Goal: Check status: Check status

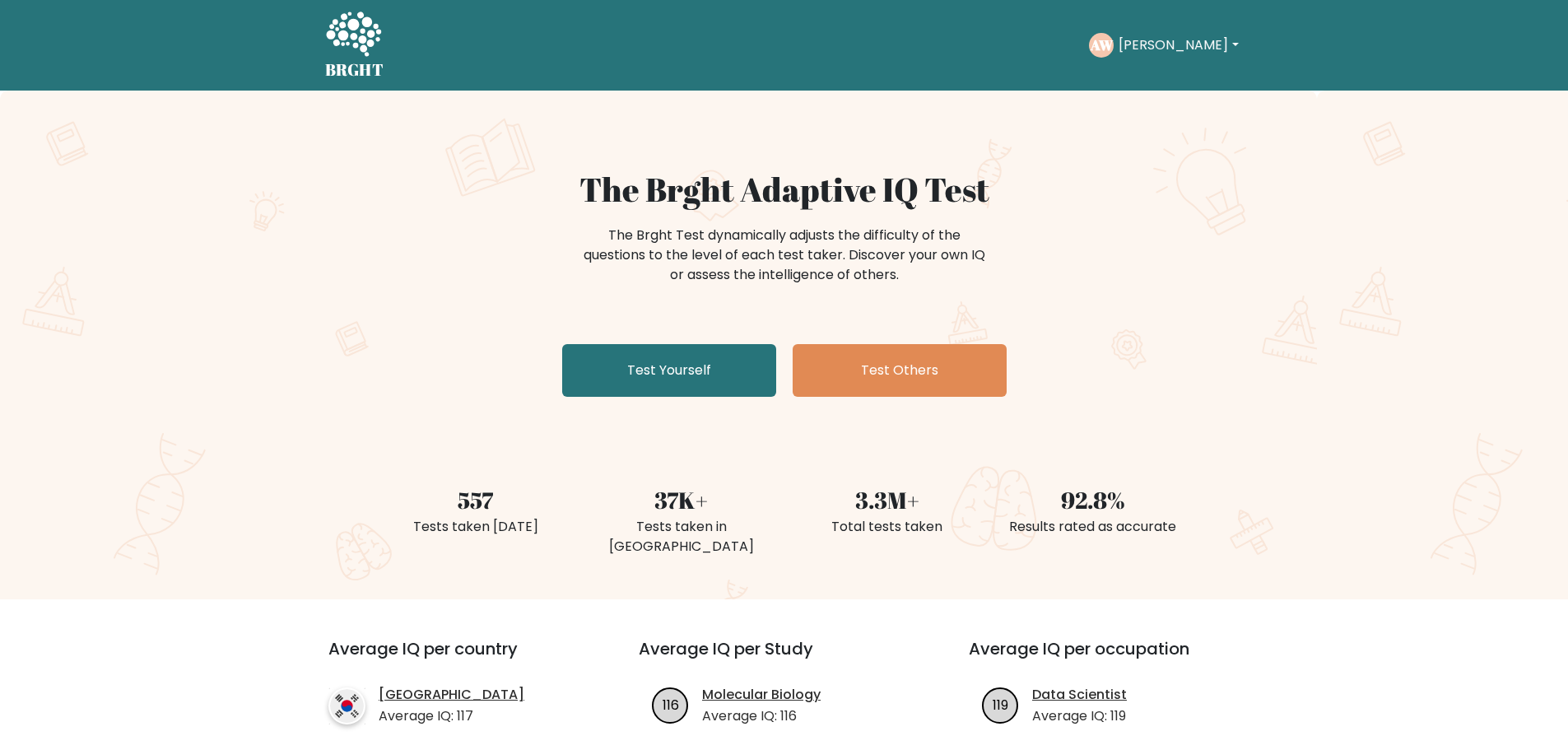
click at [1149, 50] on button "[PERSON_NAME]" at bounding box center [1177, 45] width 129 height 21
click at [1161, 82] on link "Dashboard" at bounding box center [1155, 79] width 130 height 26
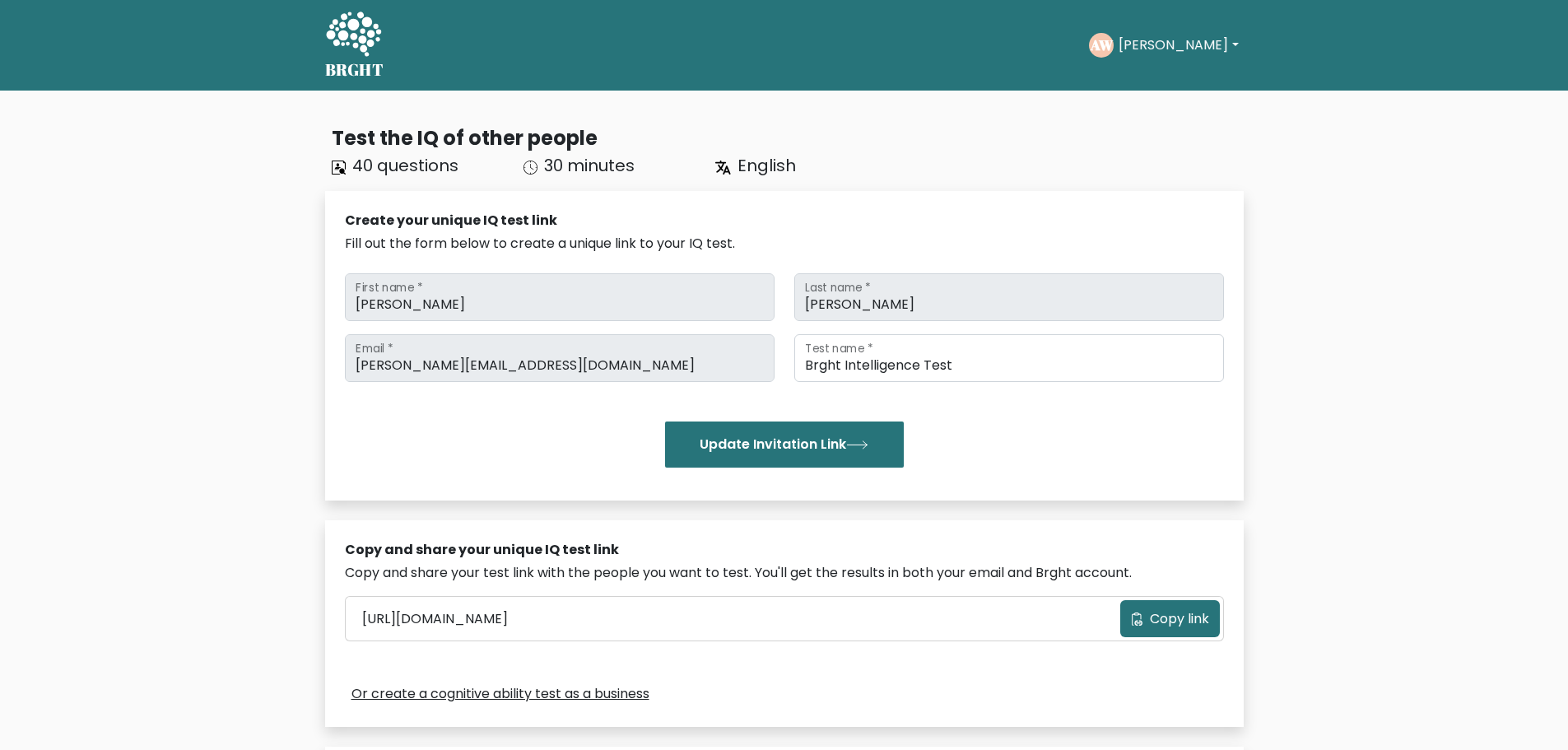
click at [1179, 41] on button "[PERSON_NAME]" at bounding box center [1177, 45] width 129 height 21
click at [1145, 102] on link "Profile" at bounding box center [1155, 105] width 130 height 26
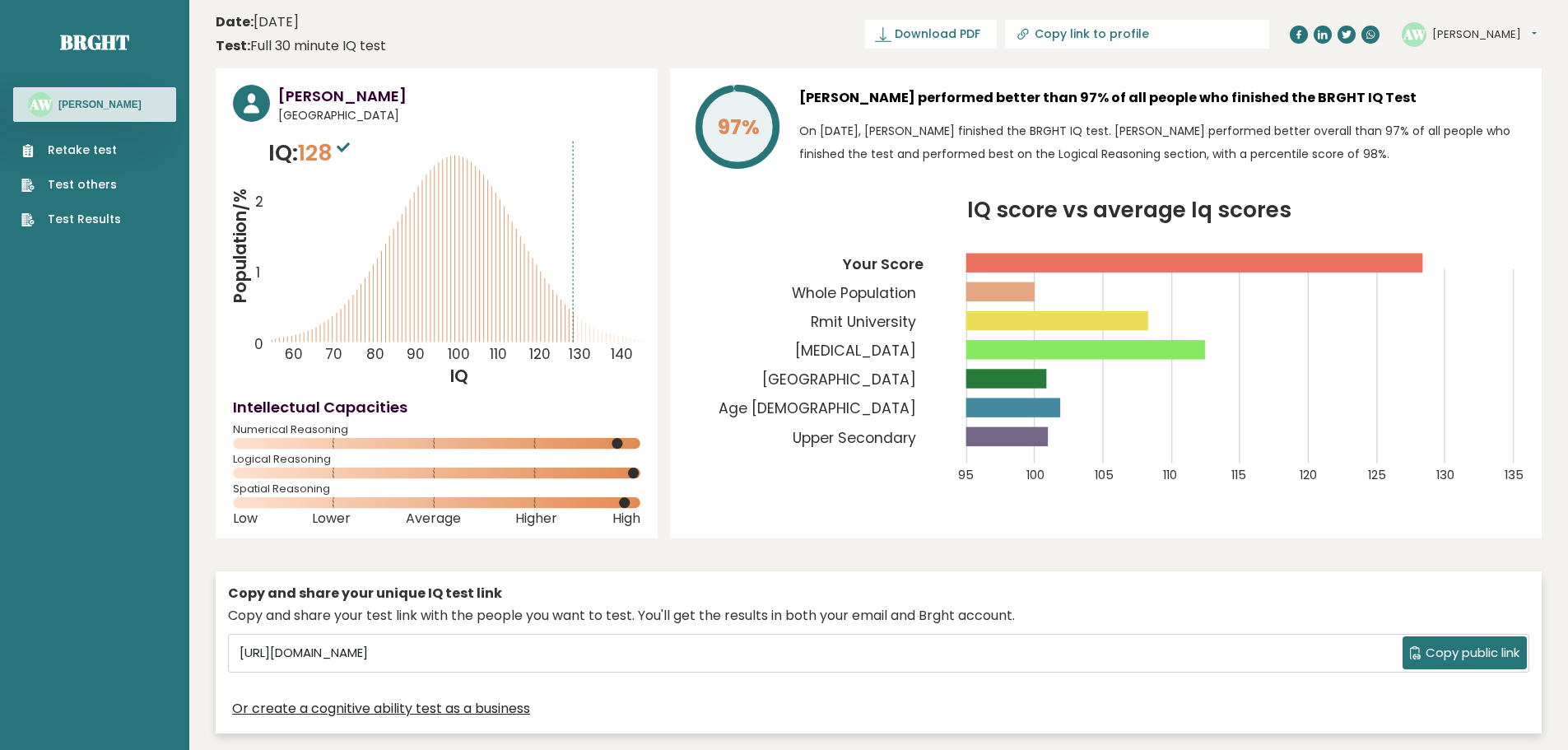
click at [349, 145] on icon at bounding box center [344, 147] width 14 height 10
click at [558, 214] on icon "Population/% IQ 0 1 2 60 70 80 90 100 110 120 130 140" at bounding box center [437, 261] width 407 height 251
drag, startPoint x: 1382, startPoint y: 94, endPoint x: 810, endPoint y: 79, distance: 572.2
click at [810, 79] on div "97% Aaron Williams performed better than 97% of all people who finished the BRG…" at bounding box center [1105, 303] width 871 height 469
click at [804, 85] on h3 "Aaron Williams performed better than 97% of all people who finished the BRGHT I…" at bounding box center [1161, 98] width 725 height 26
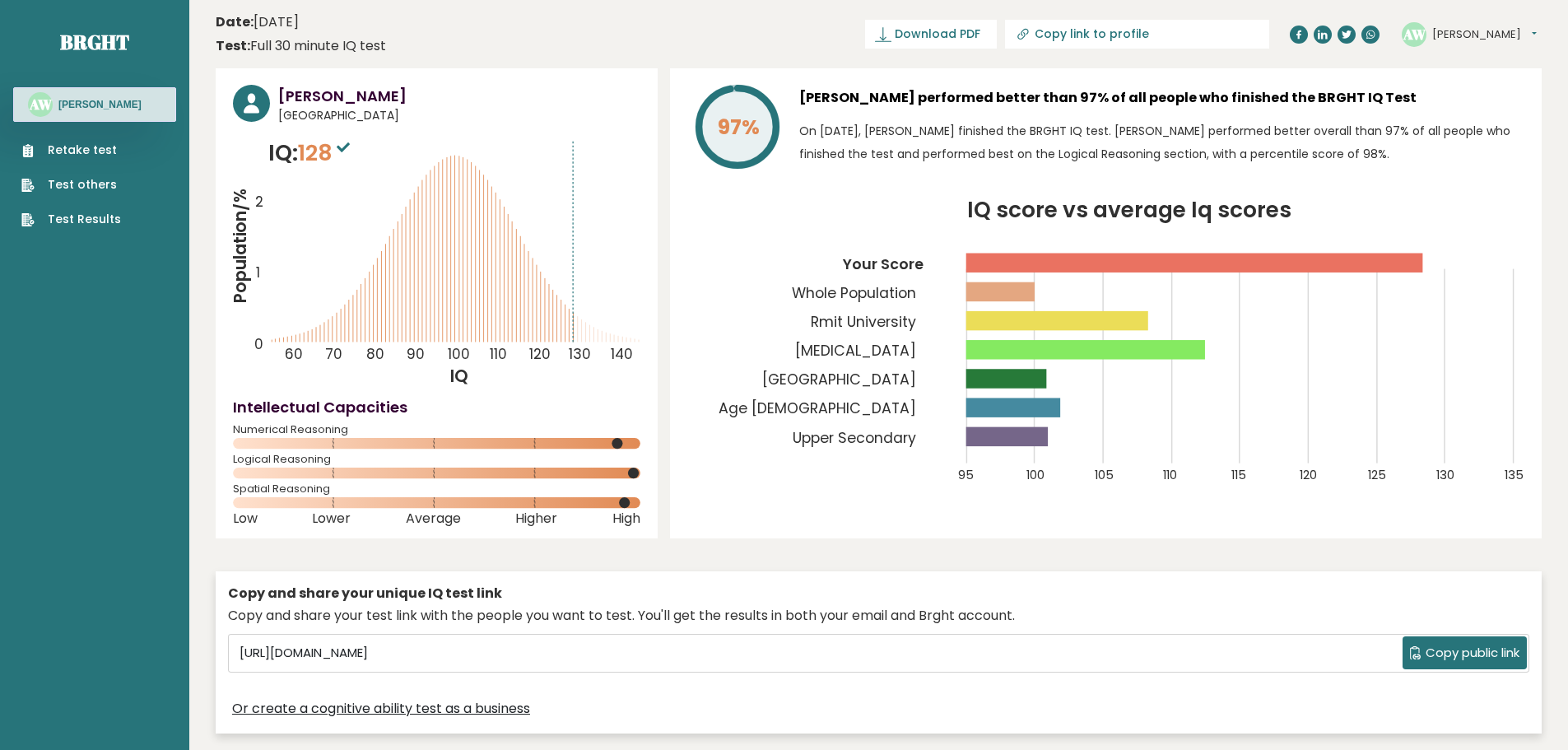
drag, startPoint x: 1051, startPoint y: 105, endPoint x: 1399, endPoint y: 102, distance: 348.0
click at [1399, 102] on h3 "Aaron Williams performed better than 97% of all people who finished the BRGHT I…" at bounding box center [1161, 98] width 725 height 26
click at [1388, 139] on p "On July 01, 2025, Aaron Williams finished the BRGHT IQ test. Aaron performed be…" at bounding box center [1161, 142] width 725 height 46
drag, startPoint x: 1317, startPoint y: 151, endPoint x: 822, endPoint y: 118, distance: 496.1
click at [799, 122] on p "On July 01, 2025, Aaron Williams finished the BRGHT IQ test. Aaron performed be…" at bounding box center [1161, 142] width 725 height 46
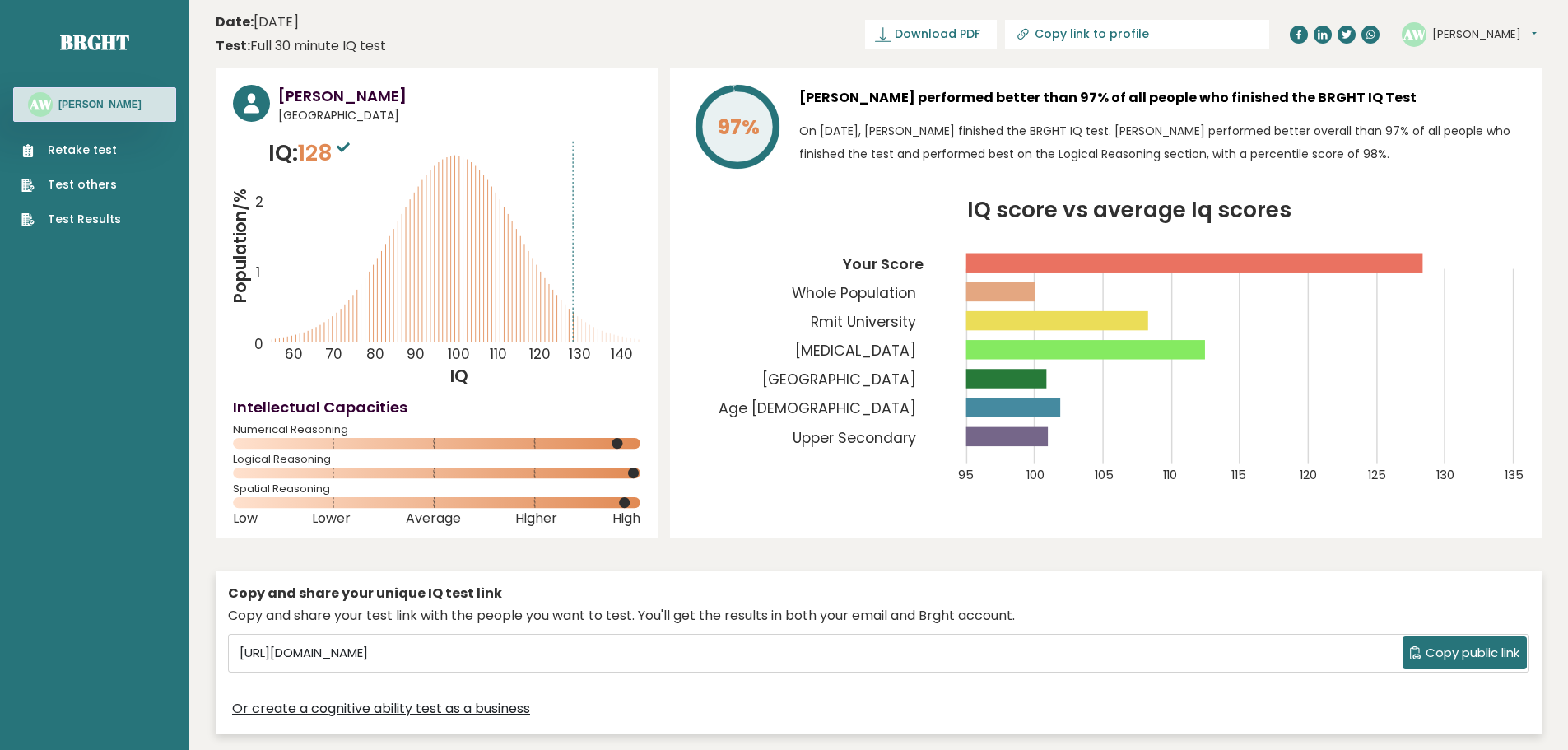
click at [1401, 166] on div "Aaron Williams performed better than 97% of all people who finished the BRGHT I…" at bounding box center [1161, 131] width 725 height 91
drag, startPoint x: 1339, startPoint y: 155, endPoint x: 810, endPoint y: 127, distance: 529.7
click at [802, 128] on p "On July 01, 2025, Aaron Williams finished the BRGHT IQ test. Aaron performed be…" at bounding box center [1161, 142] width 725 height 46
click at [786, 145] on div "97% Aaron Williams performed better than 97% of all people who finished the BRG…" at bounding box center [1105, 131] width 837 height 91
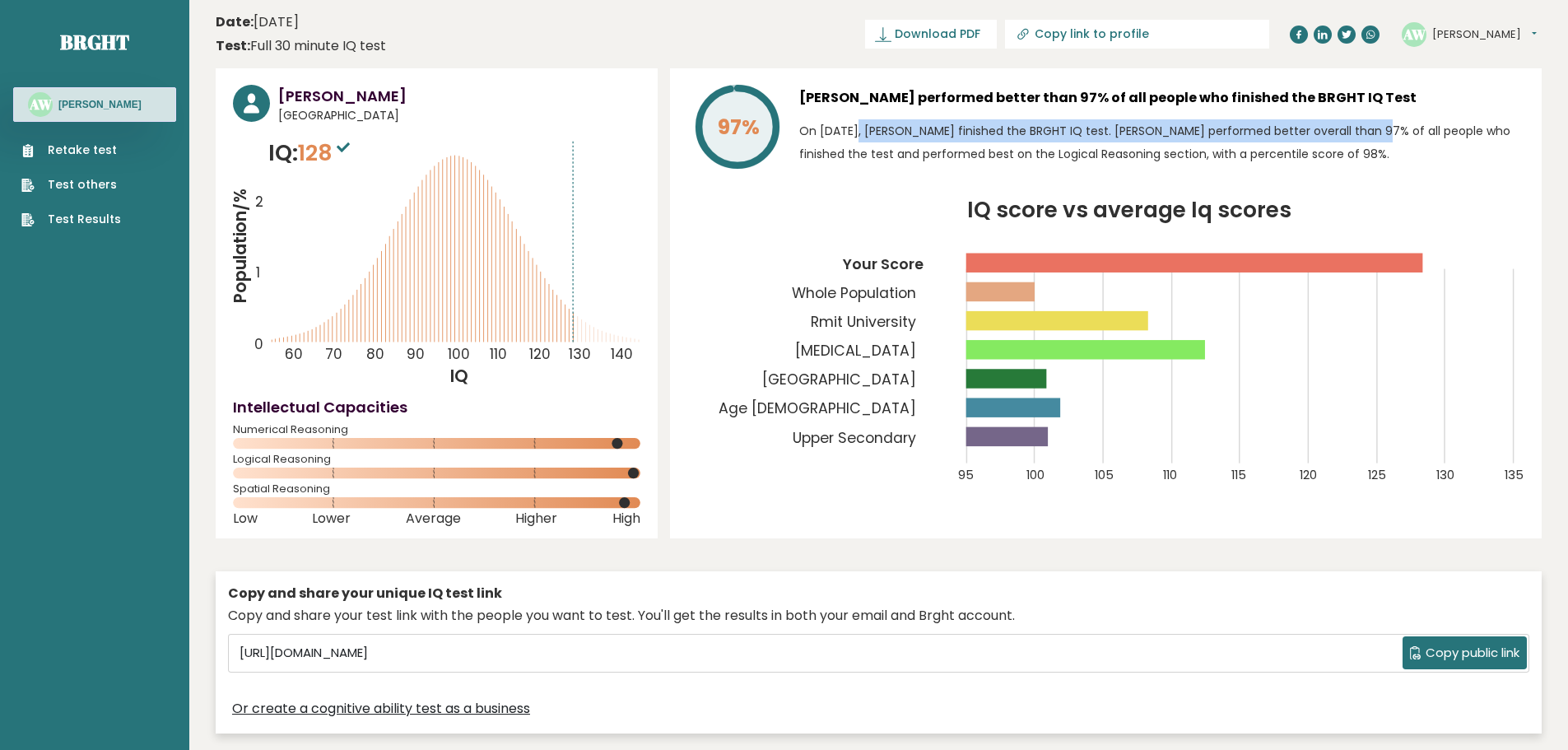
drag, startPoint x: 799, startPoint y: 131, endPoint x: 1311, endPoint y: 130, distance: 512.0
click at [1311, 130] on p "On July 01, 2025, Aaron Williams finished the BRGHT IQ test. Aaron performed be…" at bounding box center [1161, 142] width 725 height 46
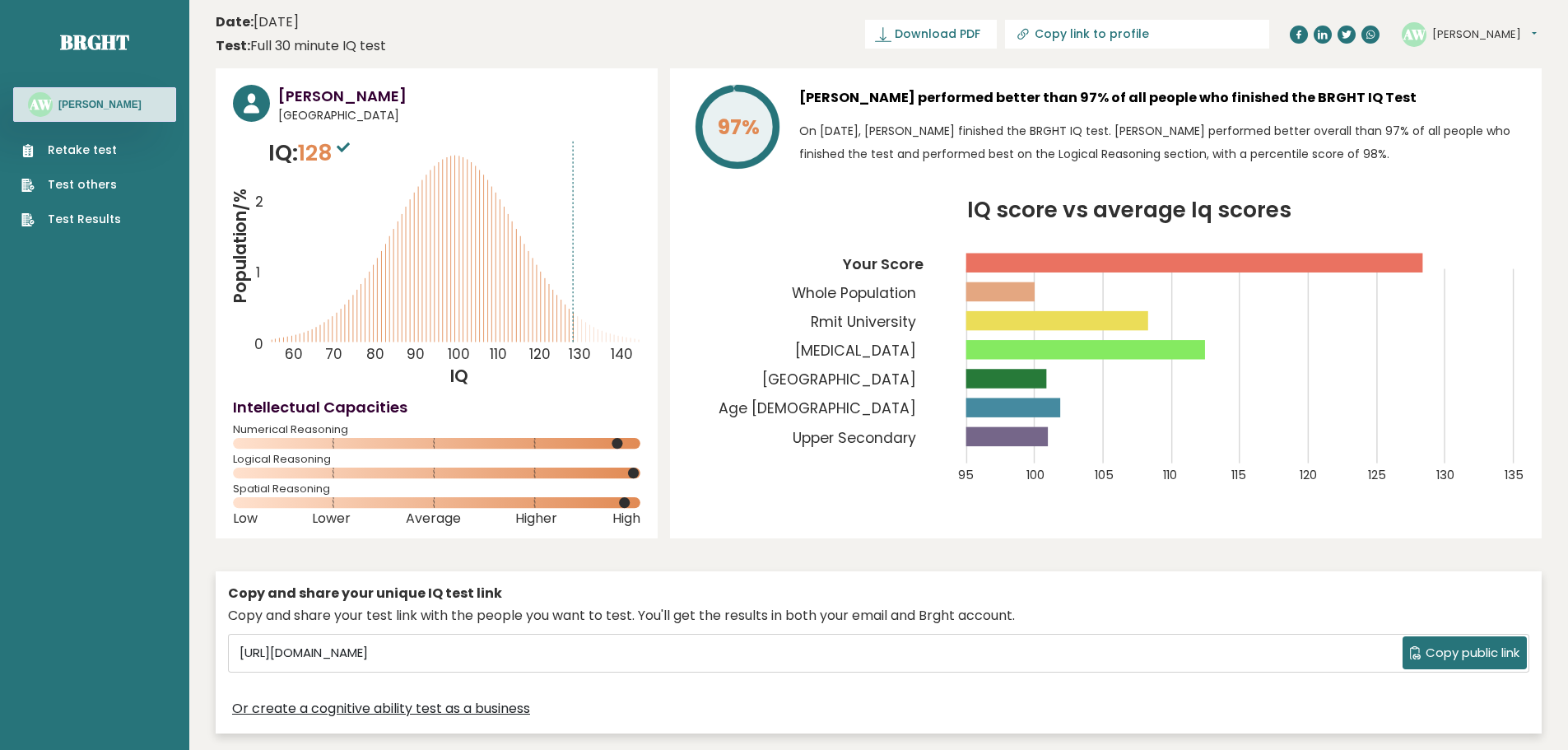
click at [1370, 148] on p "On July 01, 2025, Aaron Williams finished the BRGHT IQ test. Aaron performed be…" at bounding box center [1161, 142] width 725 height 46
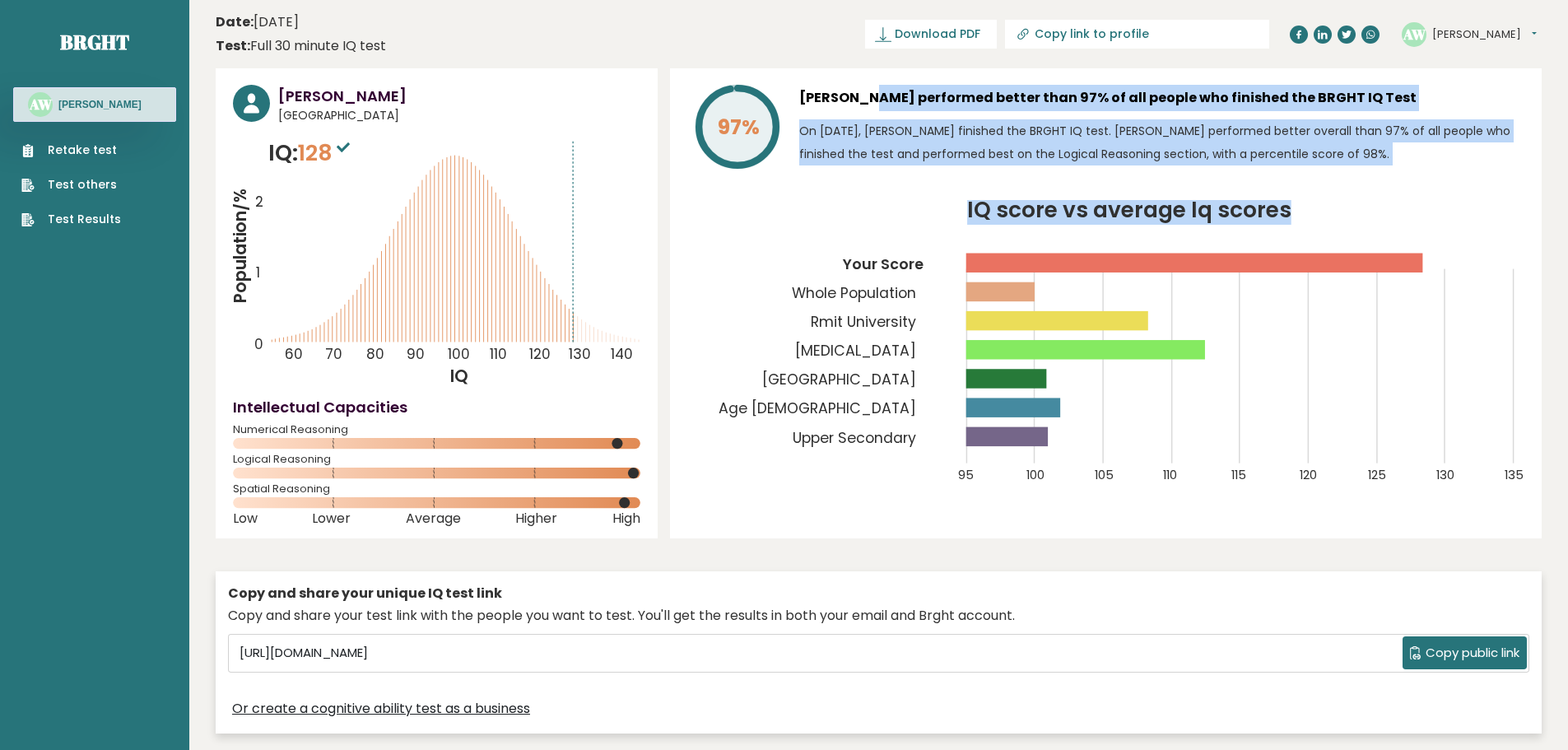
drag, startPoint x: 1306, startPoint y: 208, endPoint x: 810, endPoint y: 106, distance: 506.4
click at [810, 106] on div "97% Aaron Williams performed better than 97% of all people who finished the BRG…" at bounding box center [1105, 303] width 871 height 469
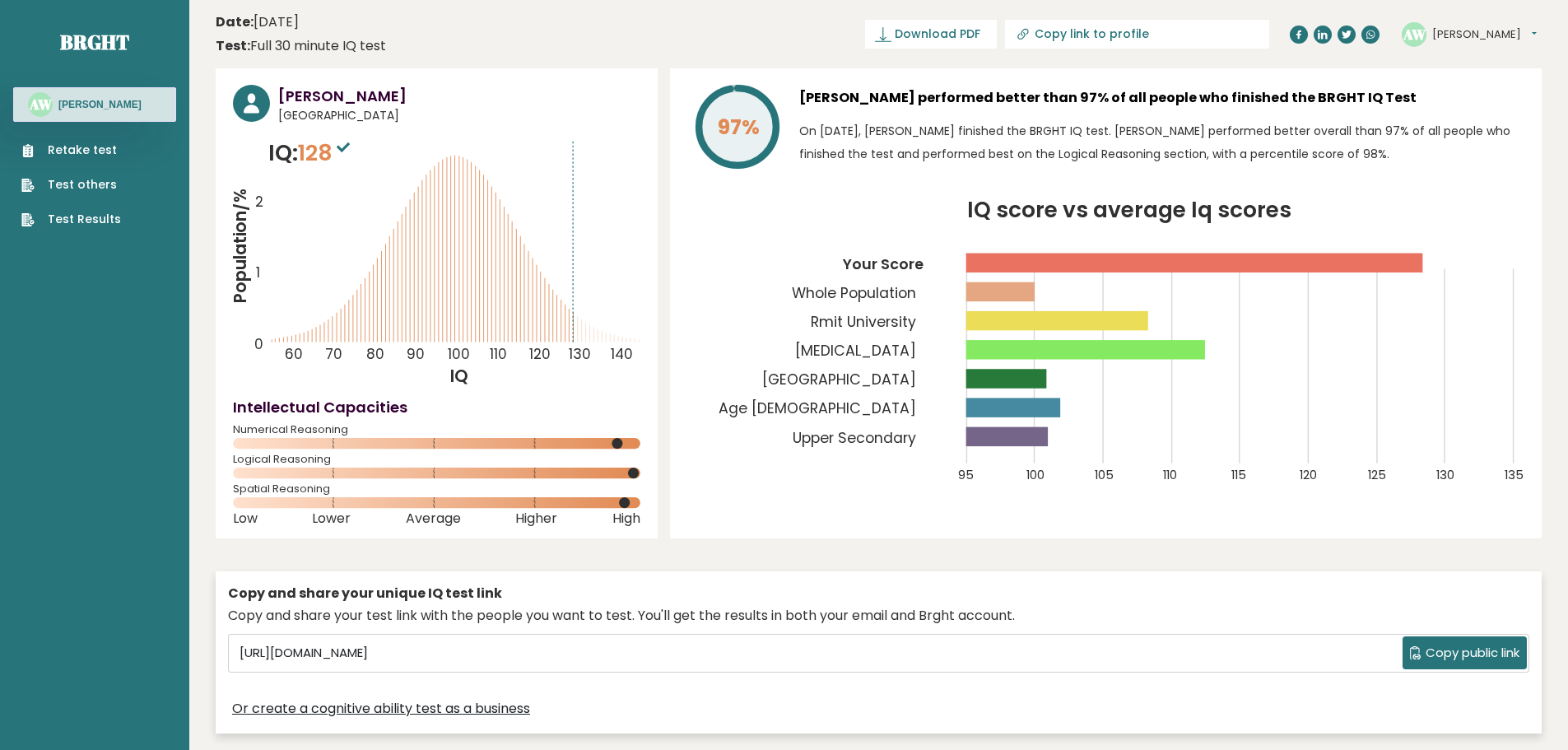
click at [853, 206] on icon "IQ score vs average Iq scores 95 100 105 110 115 120 125 130 135 Your Score Who…" at bounding box center [1105, 351] width 837 height 303
click at [83, 59] on nav "Brght AW Aaron Williams Retake test Test others Test Results" at bounding box center [95, 116] width 163 height 232
click at [102, 49] on link "Brght" at bounding box center [94, 42] width 69 height 26
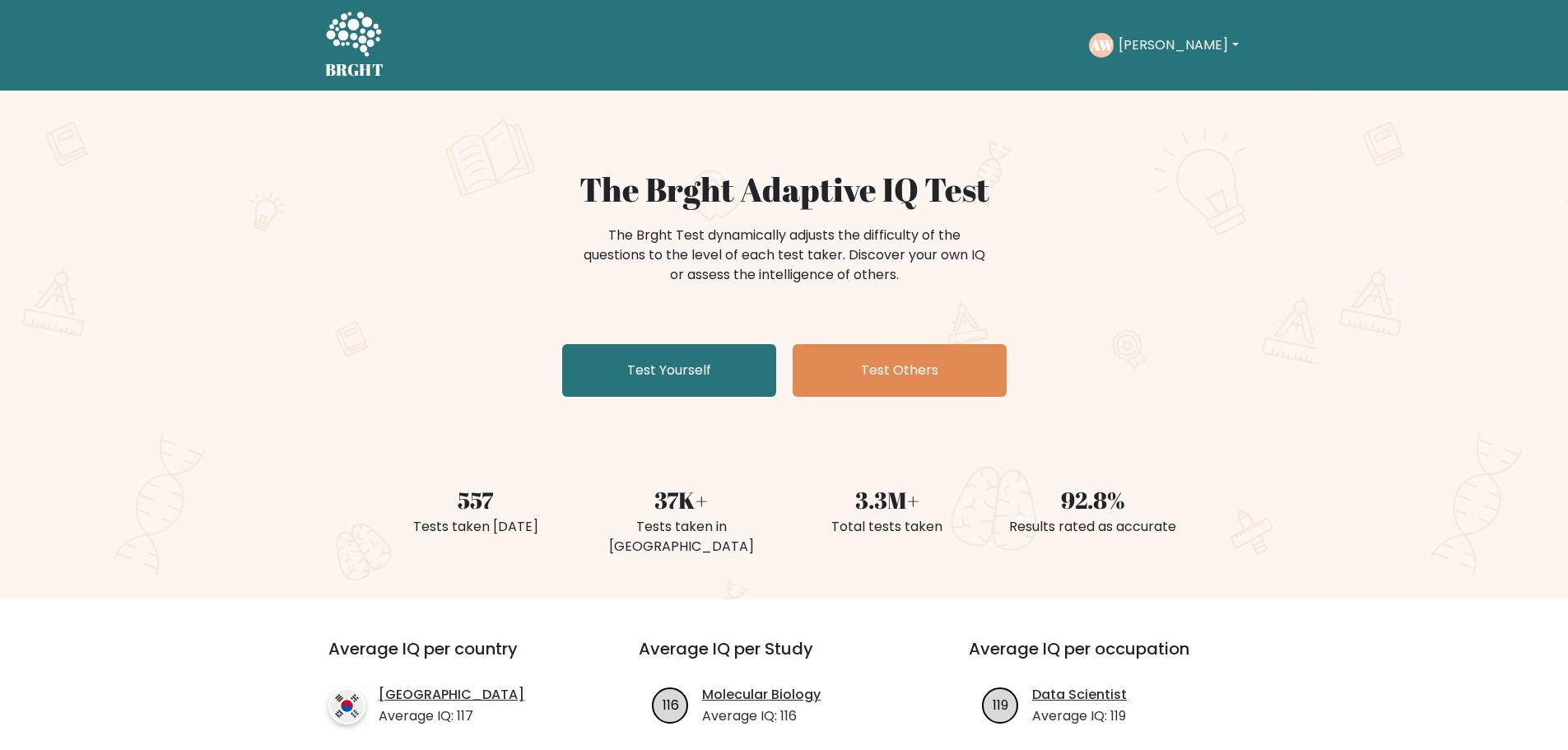
drag, startPoint x: 588, startPoint y: 196, endPoint x: 893, endPoint y: 289, distance: 318.9
click at [893, 289] on div "The Brght Adaptive IQ Test The Brght Test dynamically adjusts the difficulty of…" at bounding box center [784, 285] width 823 height 233
click at [922, 280] on div "The Brght Test dynamically adjusts the difficulty of the questions to the level…" at bounding box center [784, 255] width 411 height 59
drag, startPoint x: 896, startPoint y: 279, endPoint x: 594, endPoint y: 195, distance: 313.5
click at [594, 195] on div "The Brght Adaptive IQ Test The Brght Test dynamically adjusts the difficulty of…" at bounding box center [784, 285] width 823 height 233
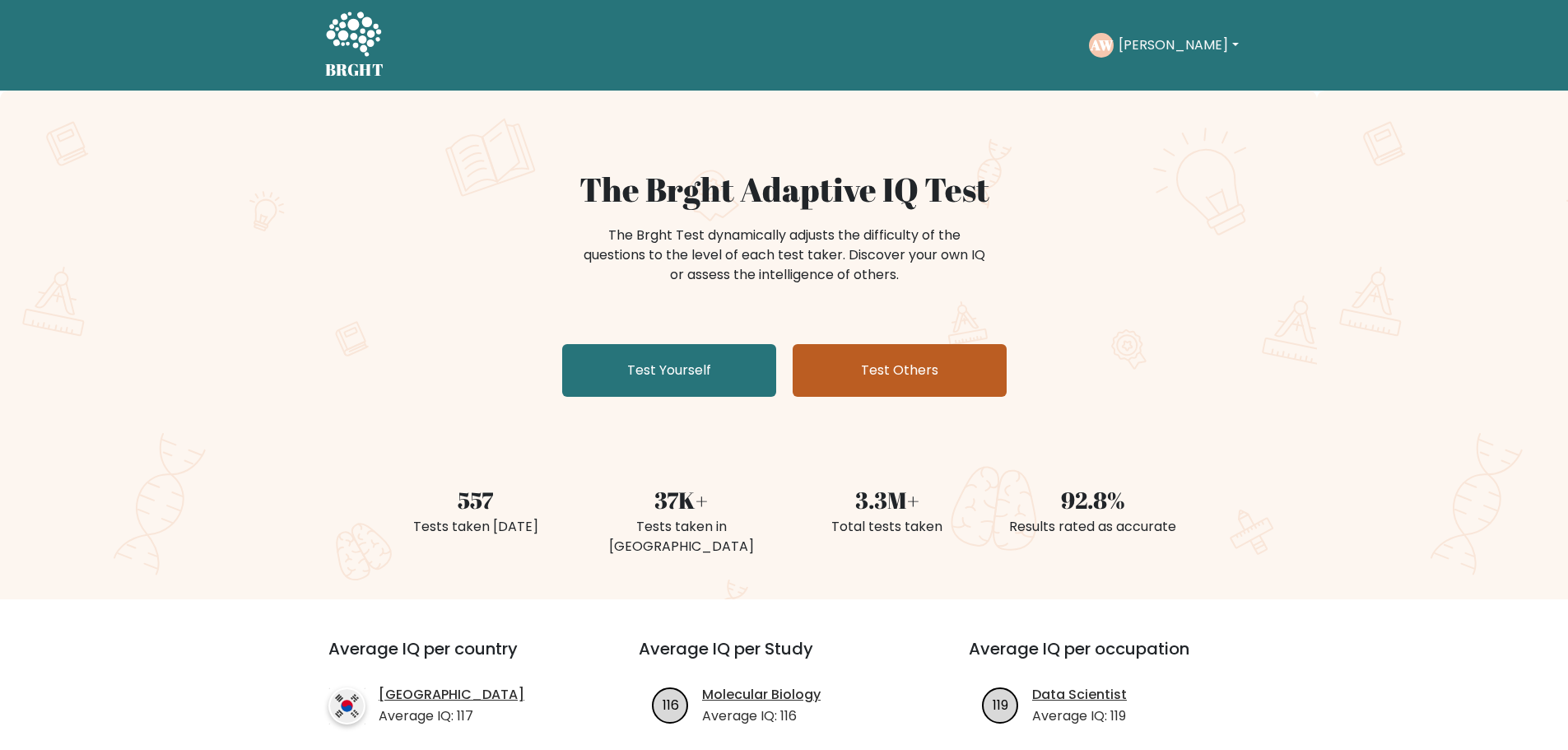
click at [893, 352] on link "Test Others" at bounding box center [899, 370] width 214 height 52
click at [1160, 65] on ul "Take the test AW Aaron Dashboard Profile Settings Logout Dashboard Profile Sett…" at bounding box center [1165, 45] width 154 height 51
click at [1166, 46] on button "[PERSON_NAME]" at bounding box center [1177, 45] width 129 height 21
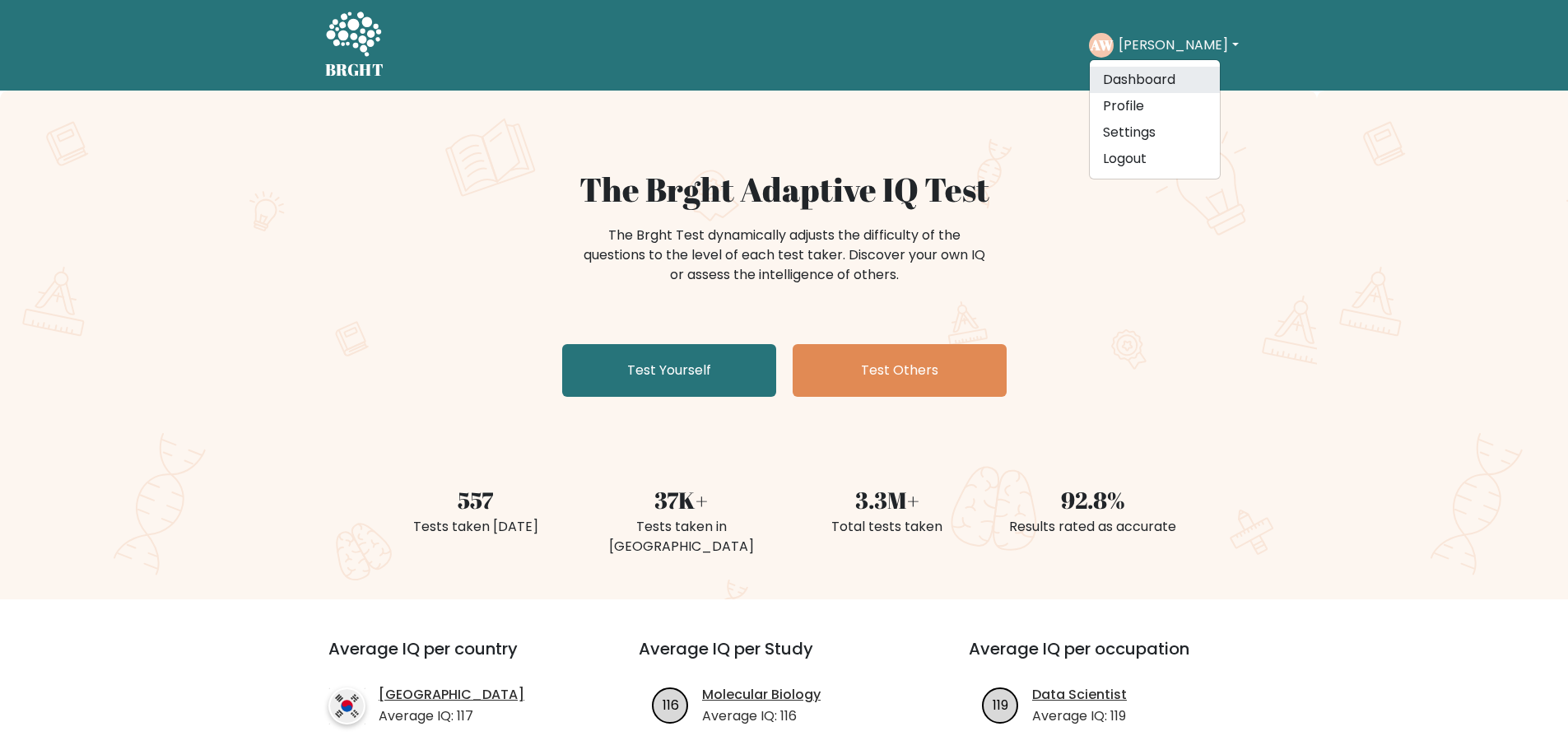
click at [1163, 75] on link "Dashboard" at bounding box center [1155, 79] width 130 height 26
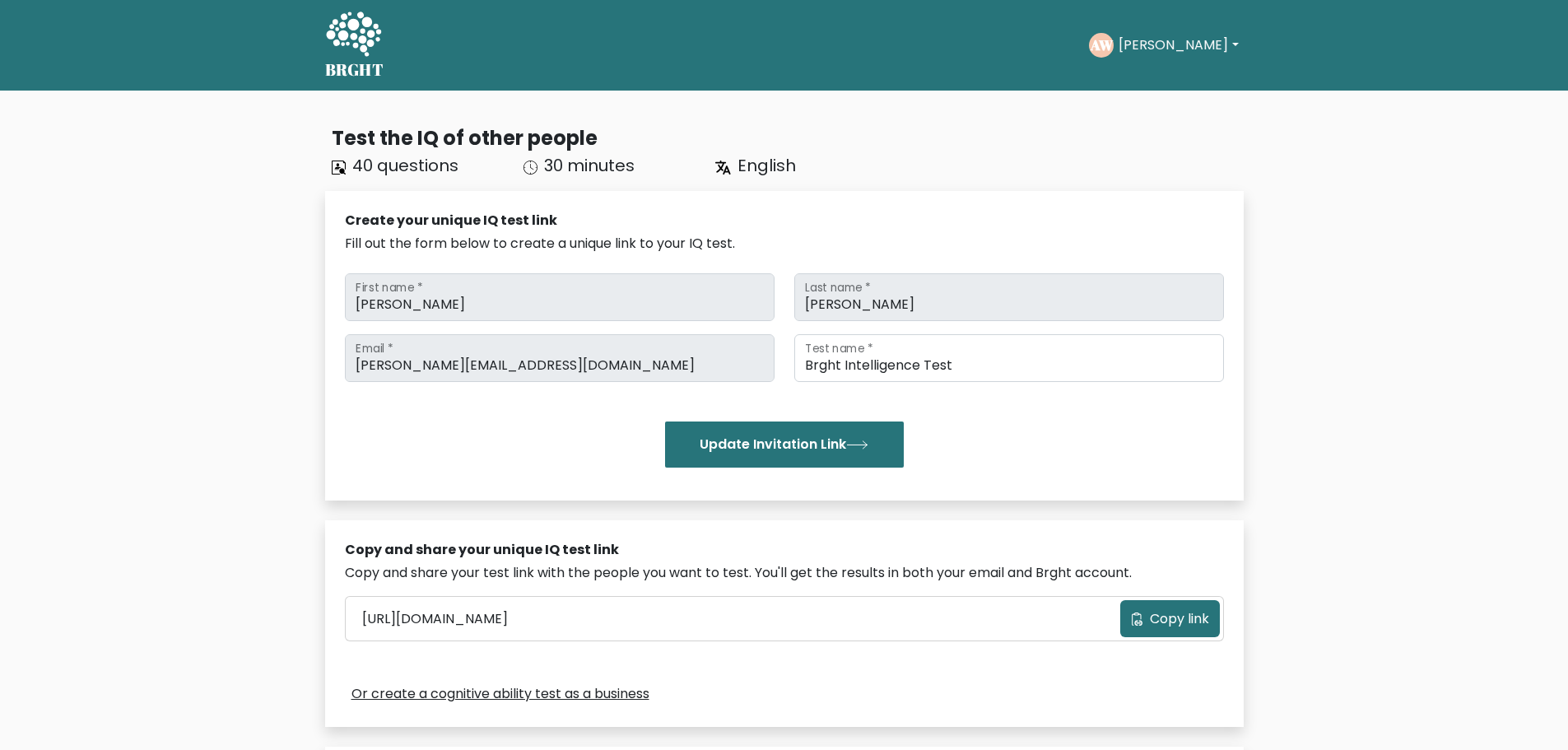
click at [1159, 69] on div "BRGHT BRGHT Take the test [PERSON_NAME] Dashboard Profile Settings Logout Dashb…" at bounding box center [784, 45] width 938 height 77
click at [1151, 51] on button "[PERSON_NAME]" at bounding box center [1177, 45] width 129 height 21
click at [1157, 105] on link "Profile" at bounding box center [1155, 105] width 130 height 26
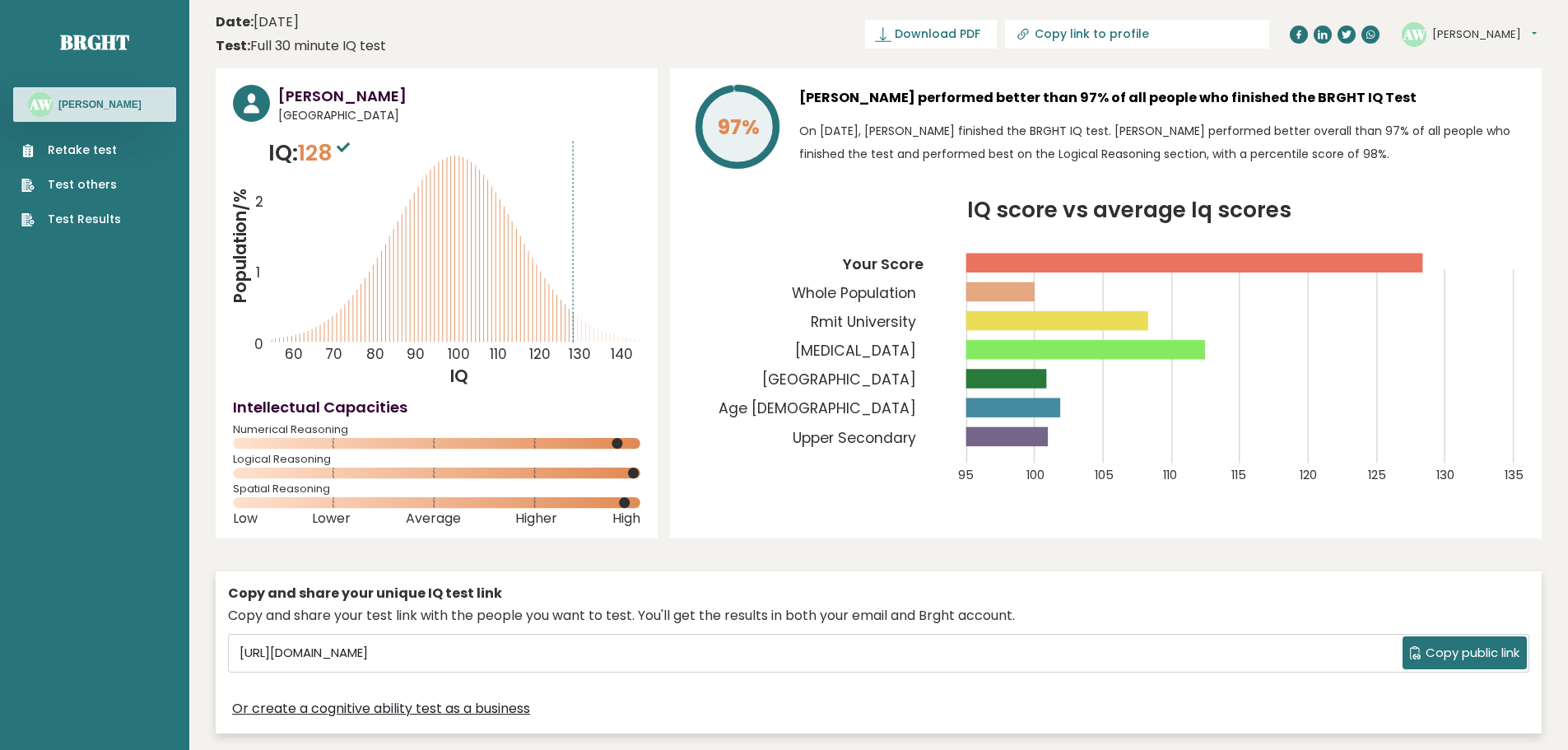
click at [108, 151] on link "Retake test" at bounding box center [71, 150] width 100 height 17
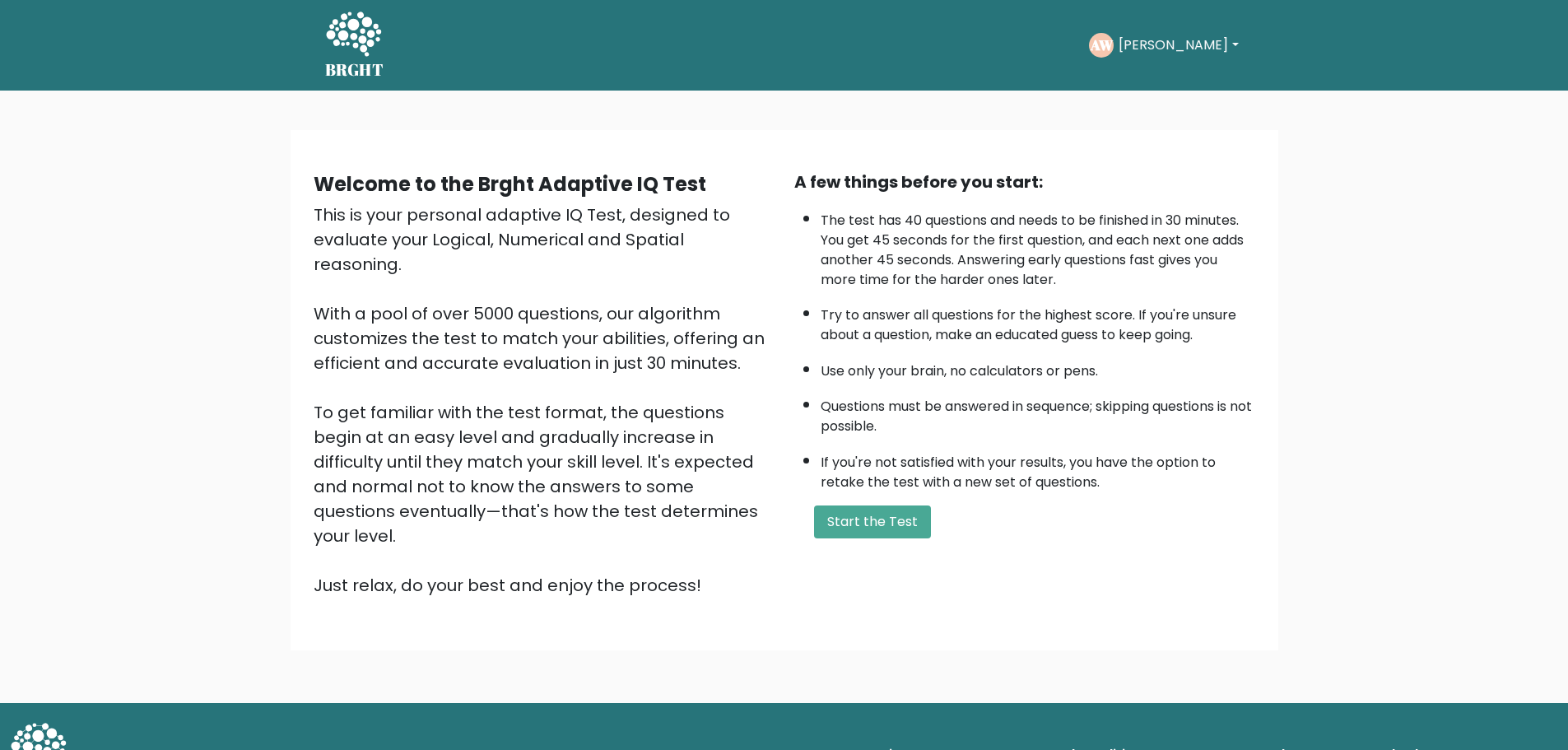
click at [1154, 44] on button "[PERSON_NAME]" at bounding box center [1177, 45] width 129 height 21
click at [1150, 127] on link "Profile" at bounding box center [1155, 121] width 130 height 26
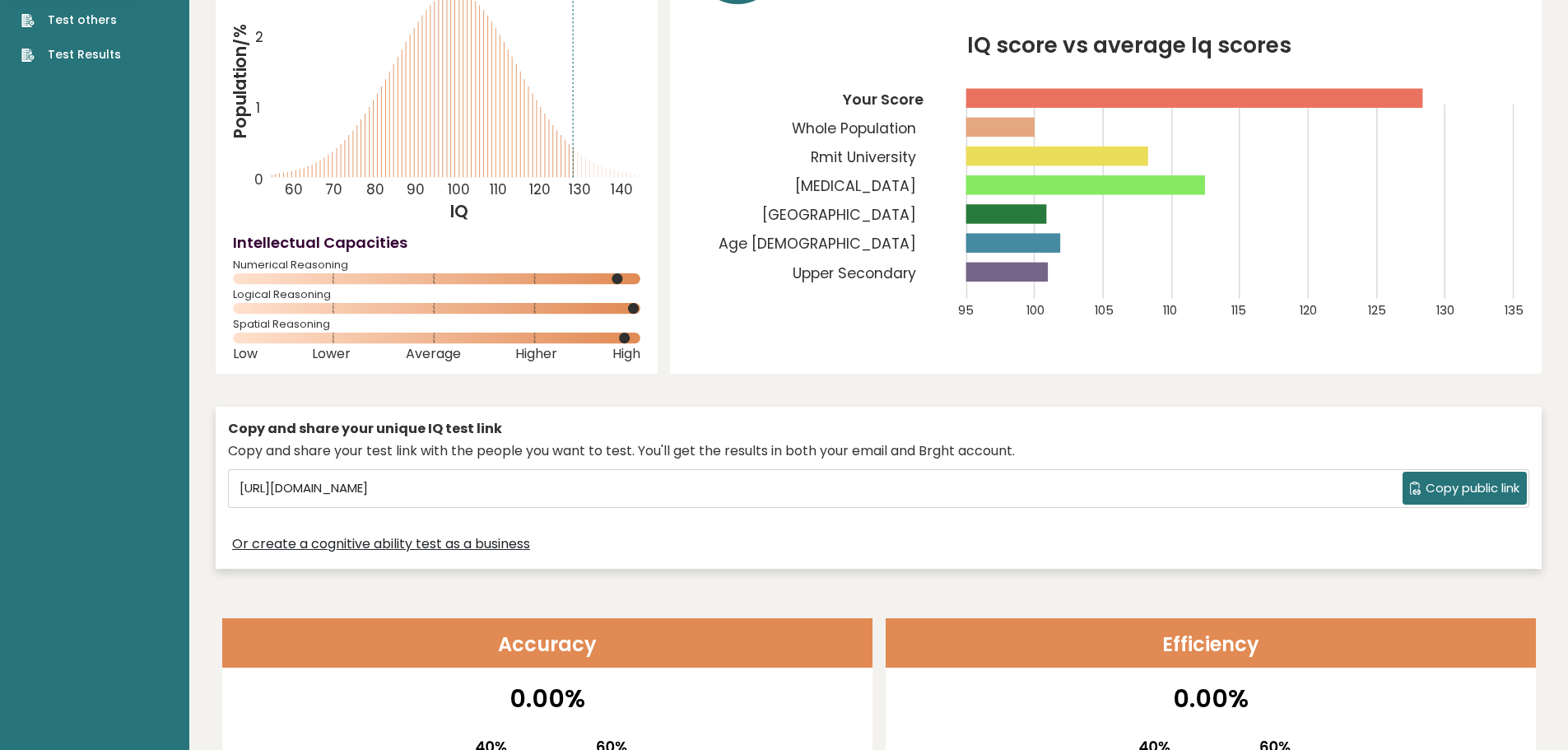
click at [64, 52] on link "Test Results" at bounding box center [71, 55] width 100 height 17
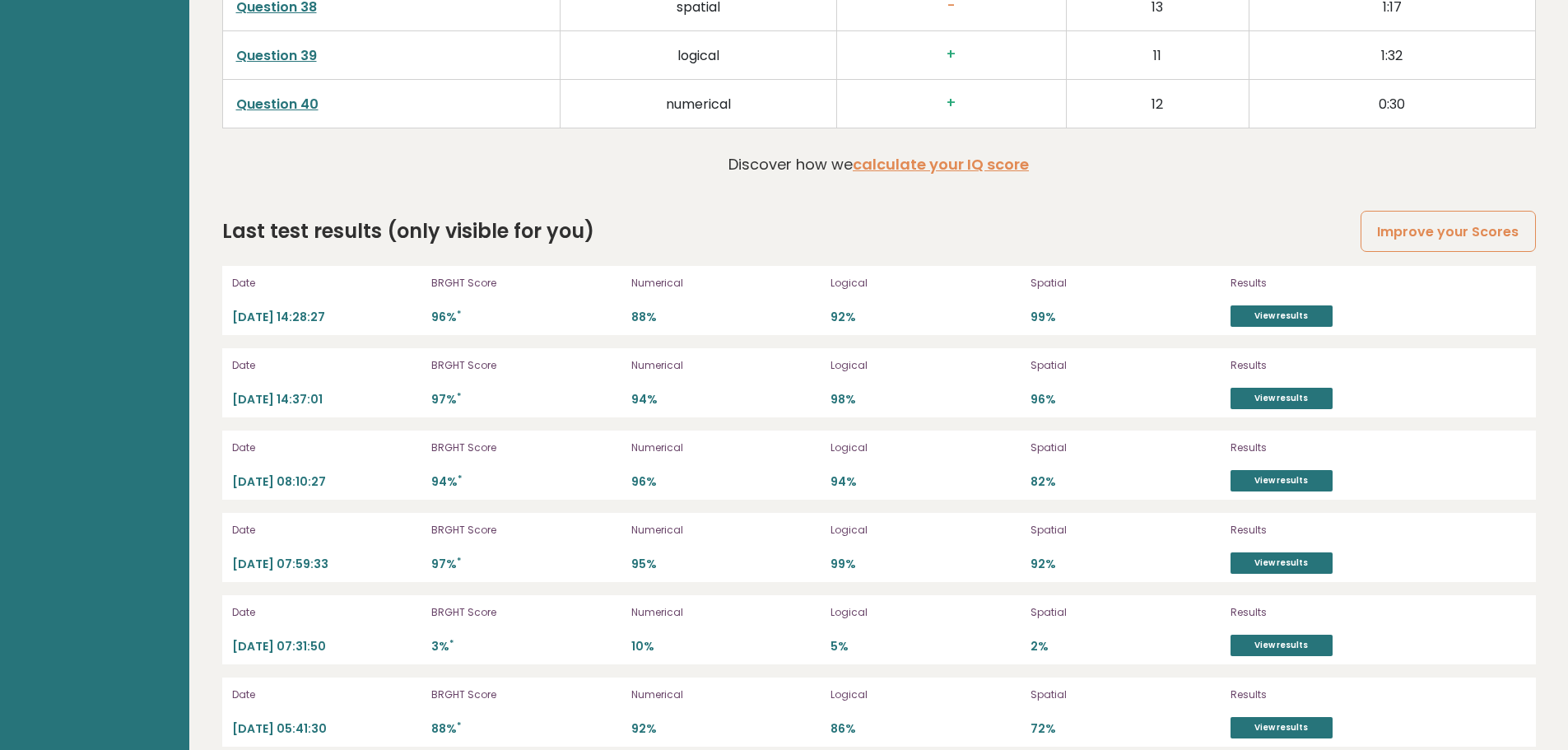
scroll to position [4676, 0]
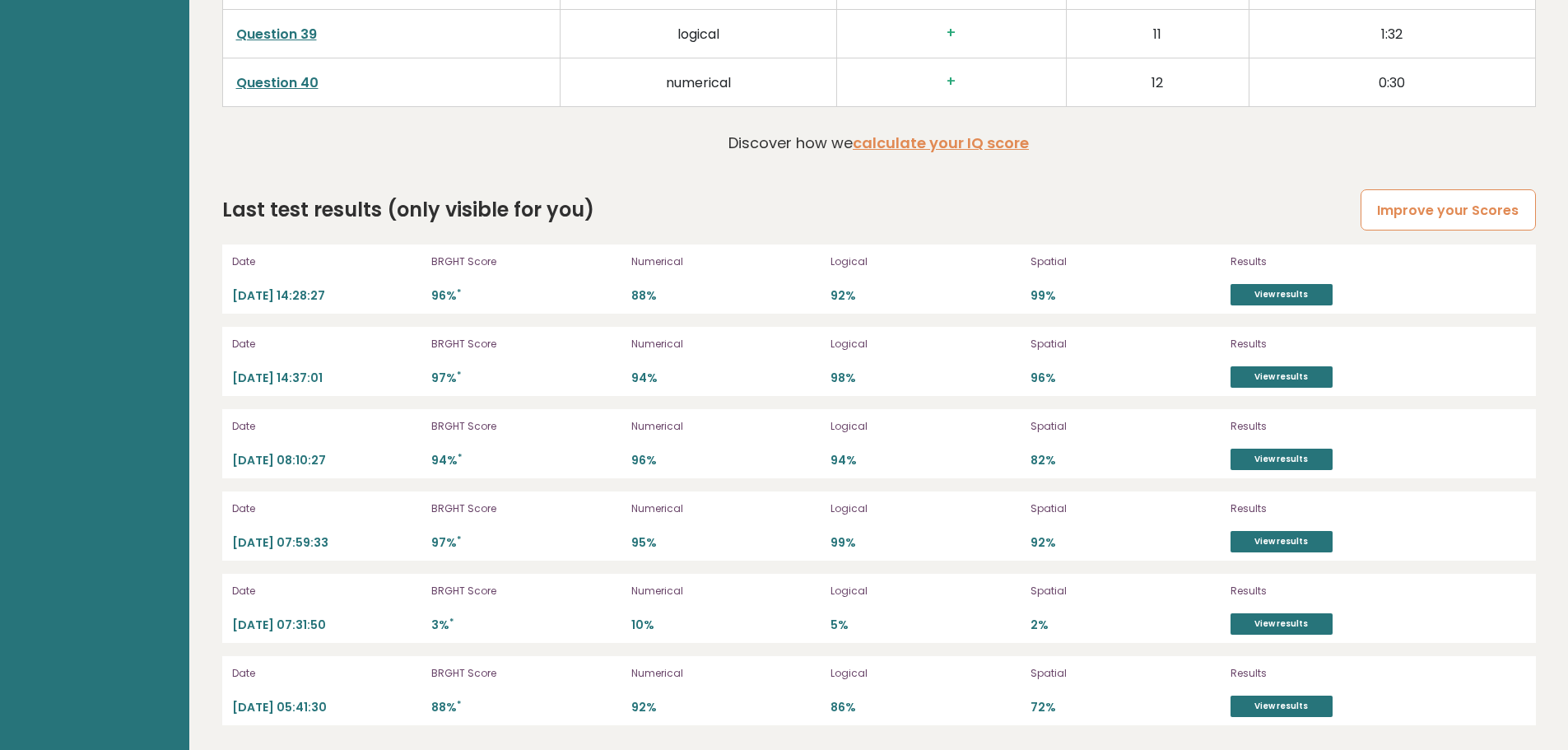
click at [1435, 200] on link "Improve your Scores" at bounding box center [1447, 210] width 174 height 42
click at [1258, 375] on link "View results" at bounding box center [1281, 376] width 102 height 21
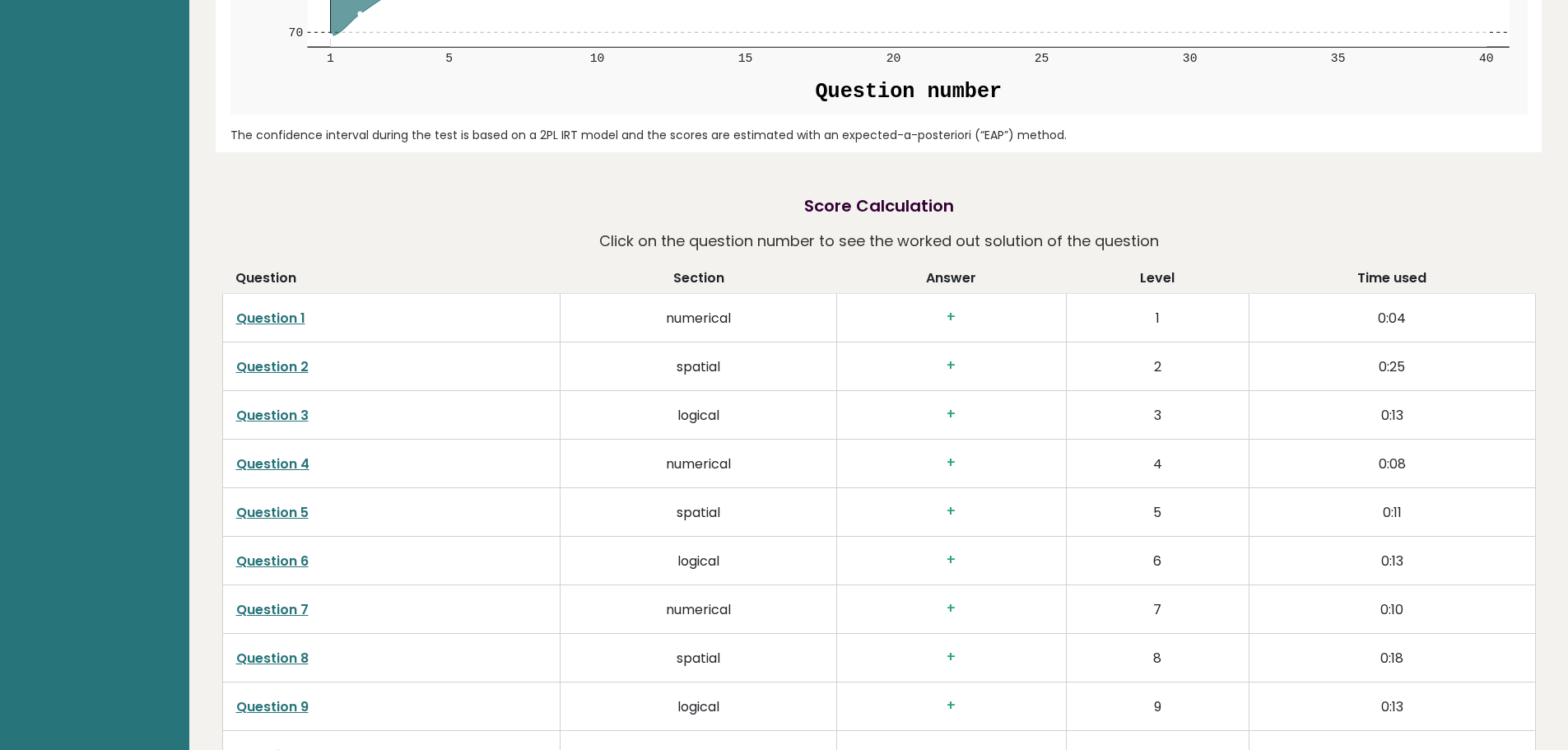
scroll to position [2536, 0]
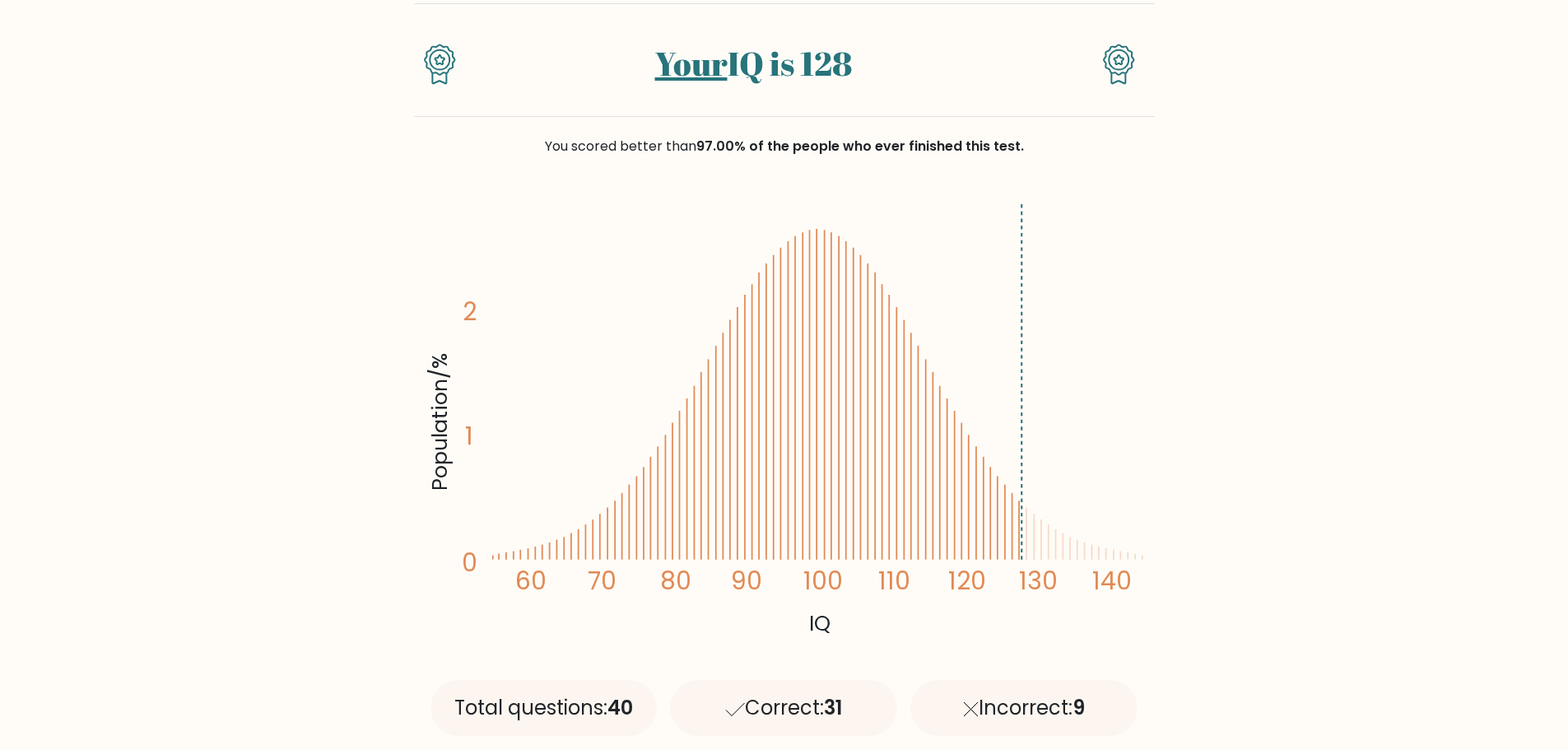
scroll to position [82, 0]
